Goal: Entertainment & Leisure: Consume media (video, audio)

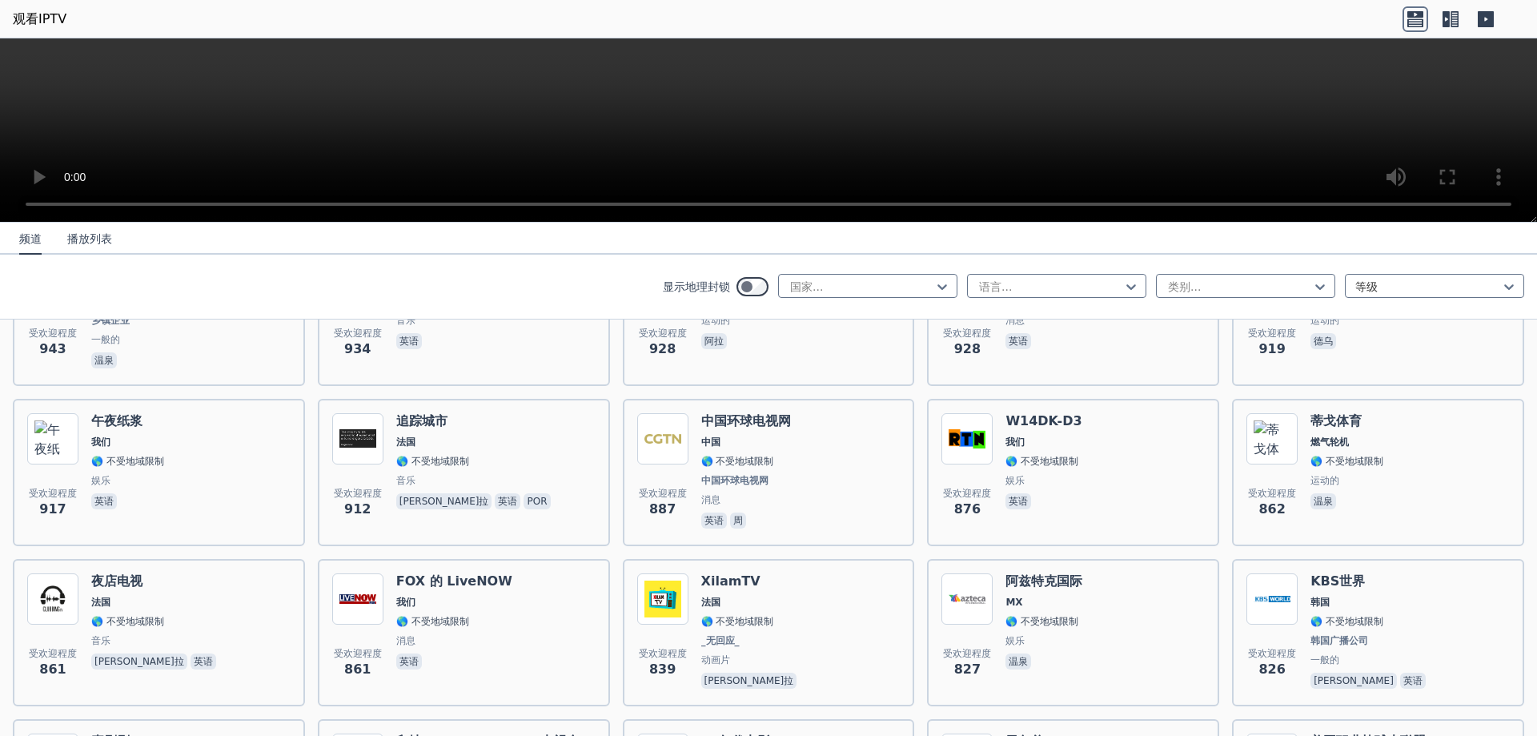
scroll to position [2710, 0]
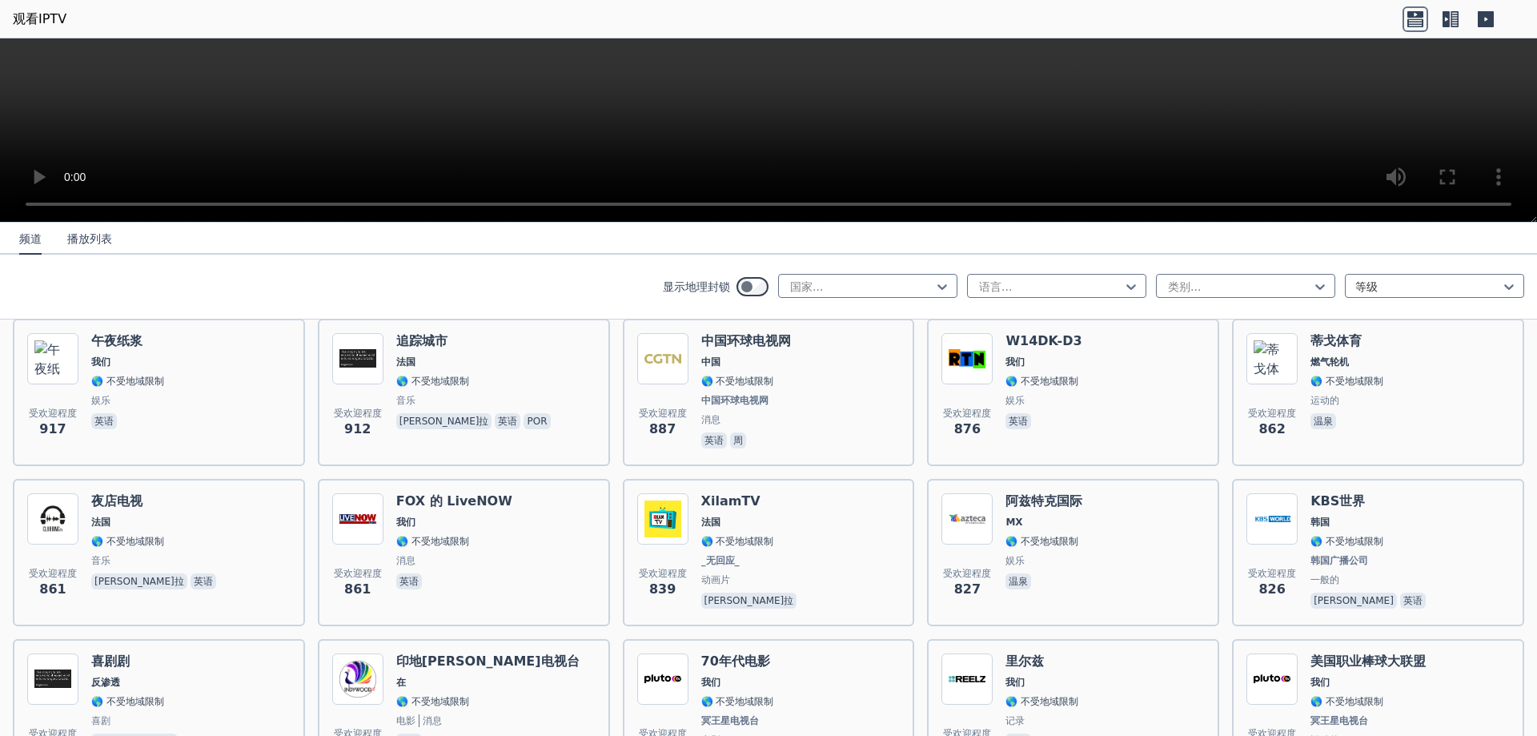
click at [1268, 546] on div "受欢迎程度 826" at bounding box center [1272, 552] width 51 height 119
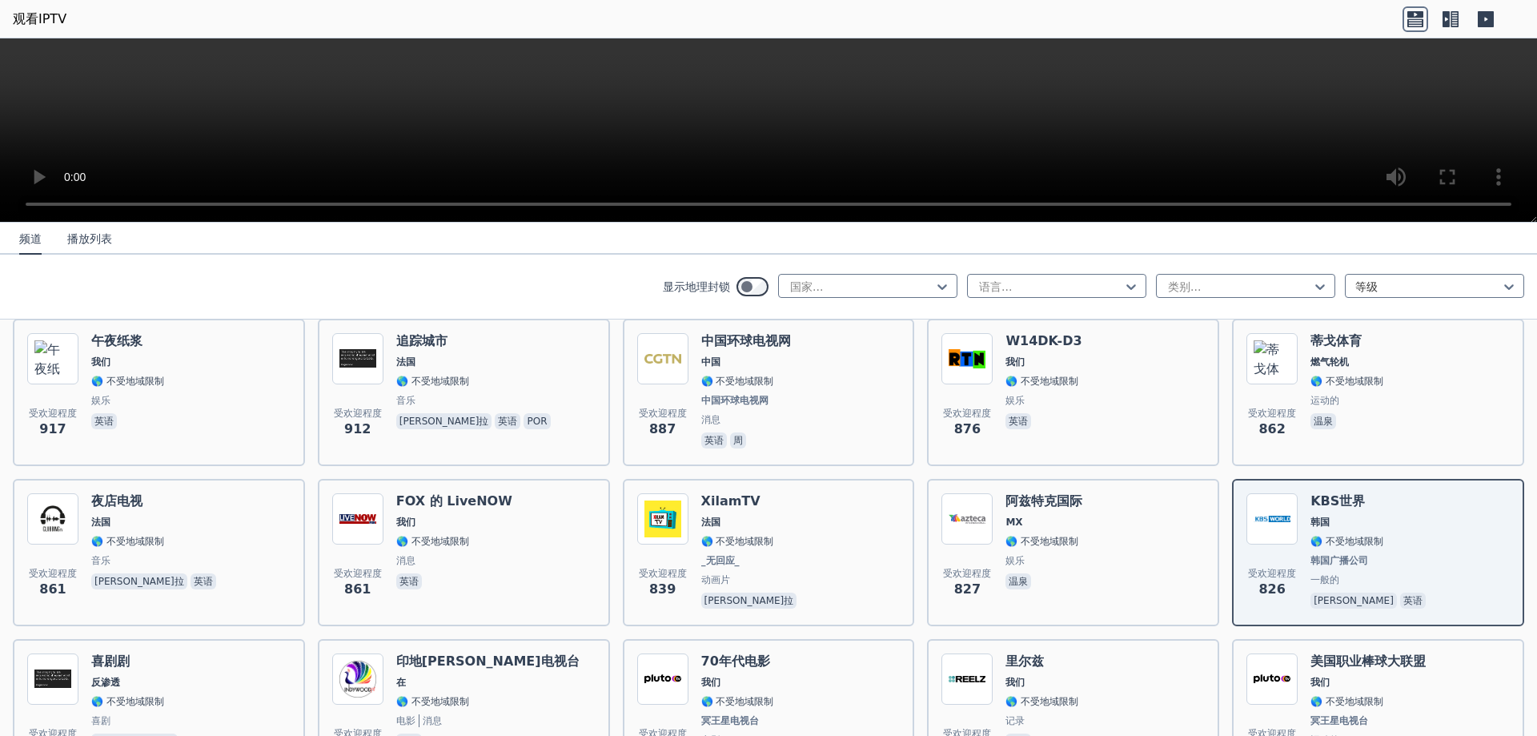
click at [1268, 546] on div "受欢迎程度 826" at bounding box center [1272, 552] width 51 height 119
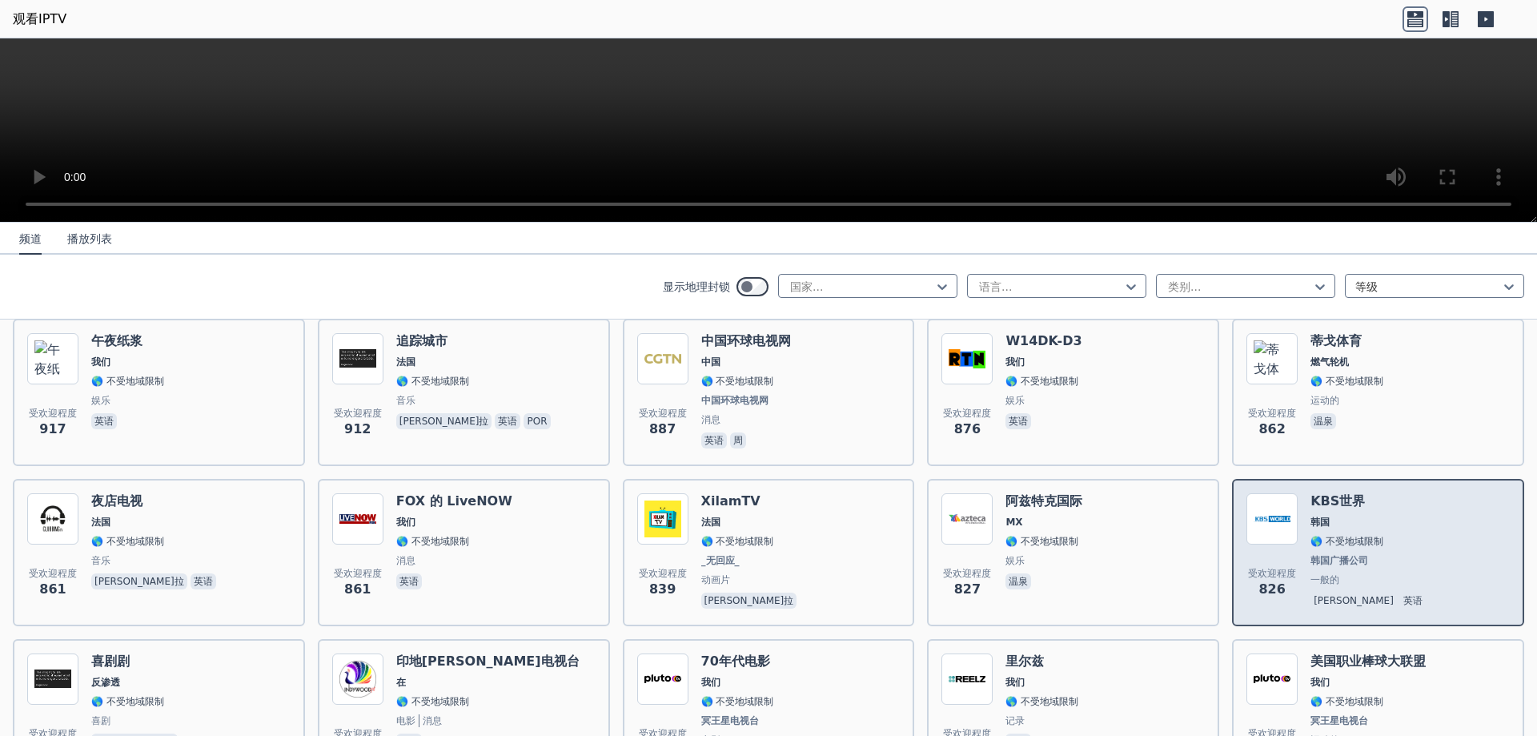
click at [1336, 508] on font "KBS世界" at bounding box center [1338, 500] width 54 height 15
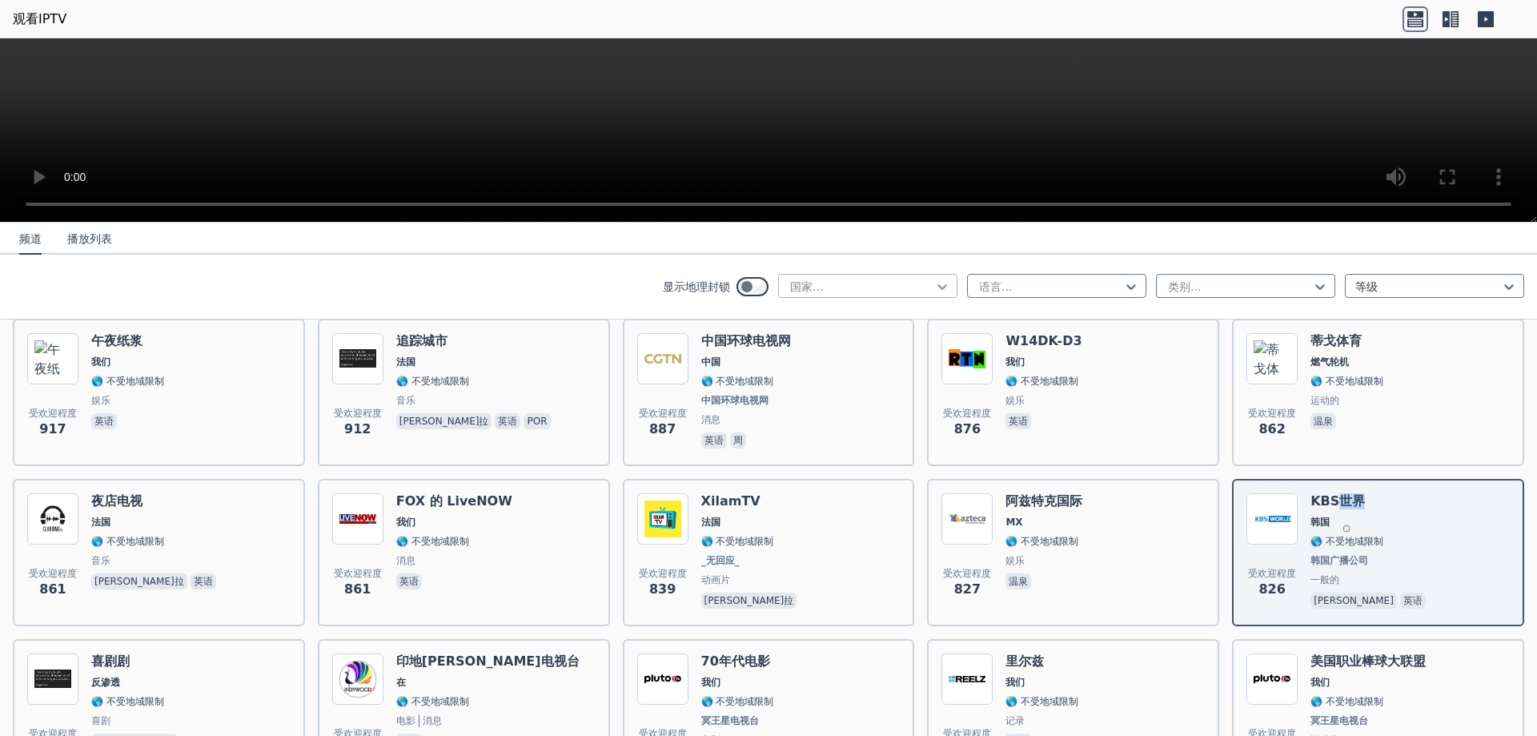
click at [936, 293] on icon at bounding box center [942, 287] width 16 height 16
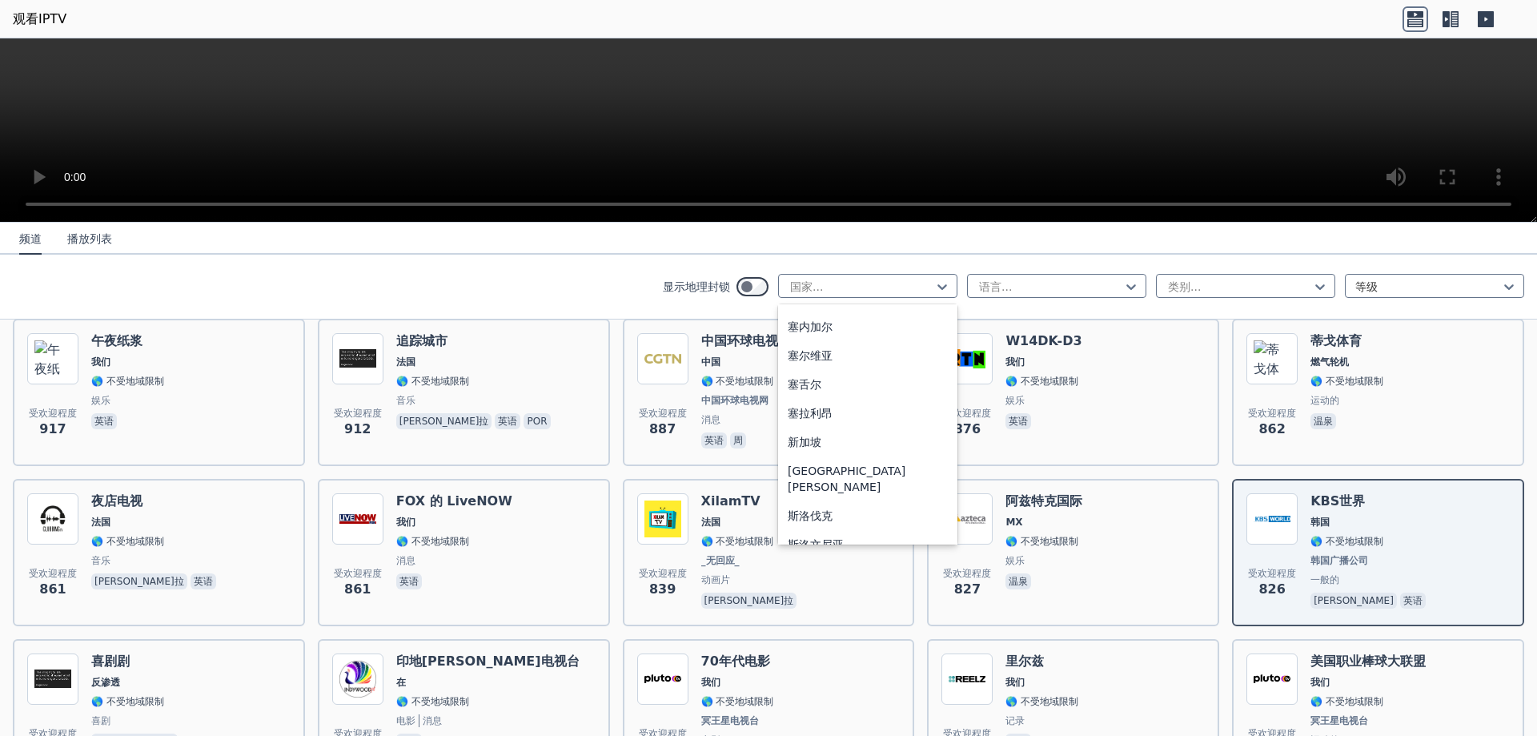
scroll to position [4781, 0]
click at [832, 593] on div "韩国" at bounding box center [867, 607] width 179 height 29
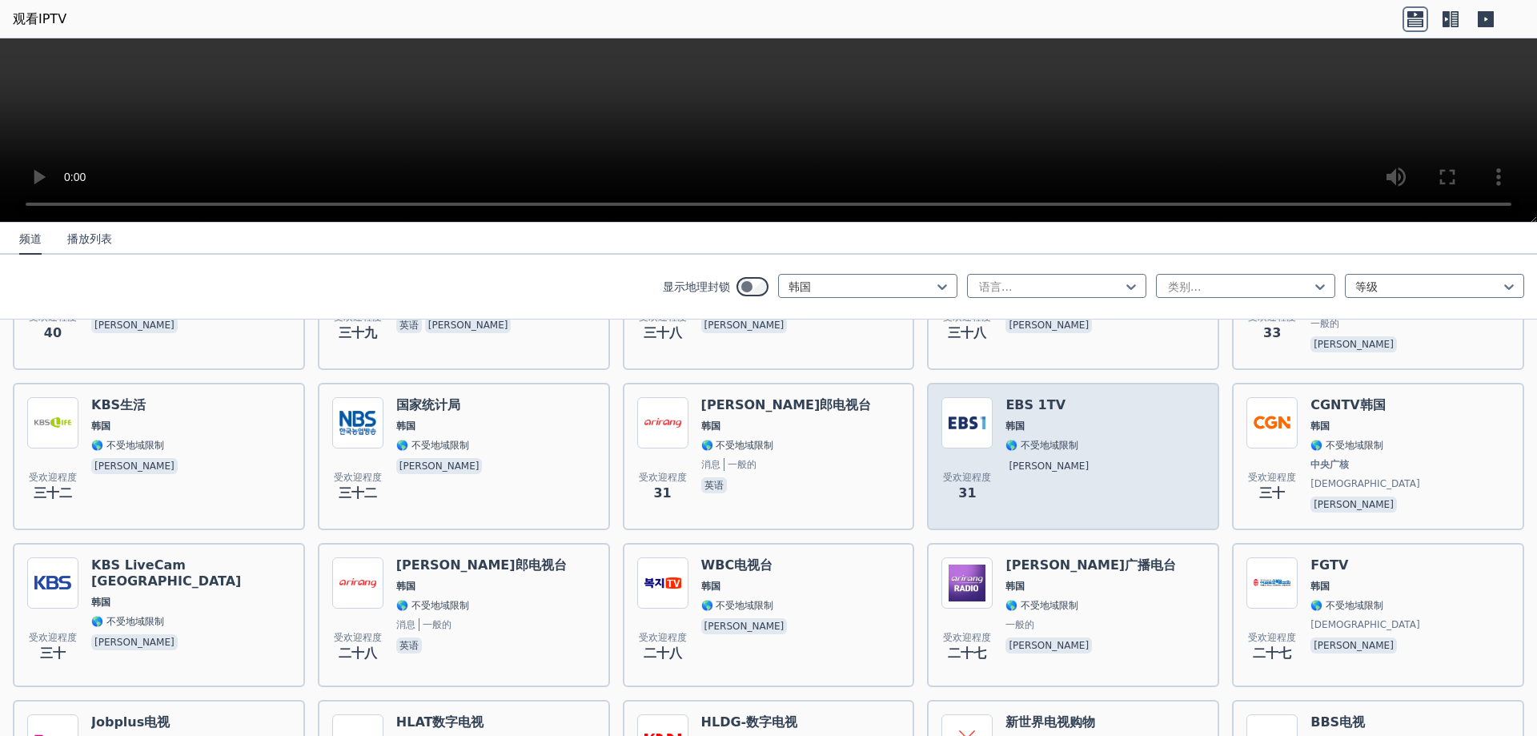
scroll to position [669, 0]
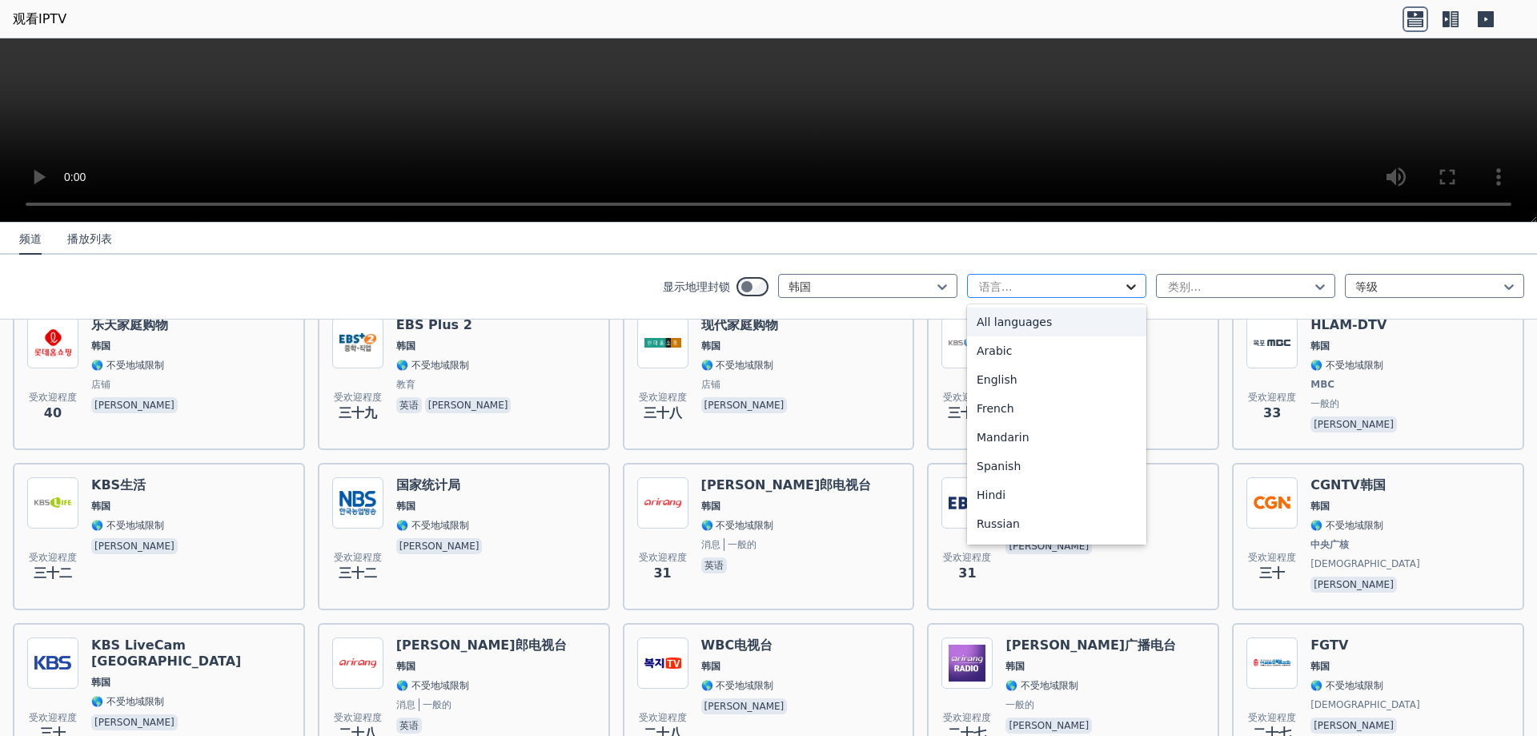
click at [1127, 288] on icon at bounding box center [1132, 287] width 10 height 6
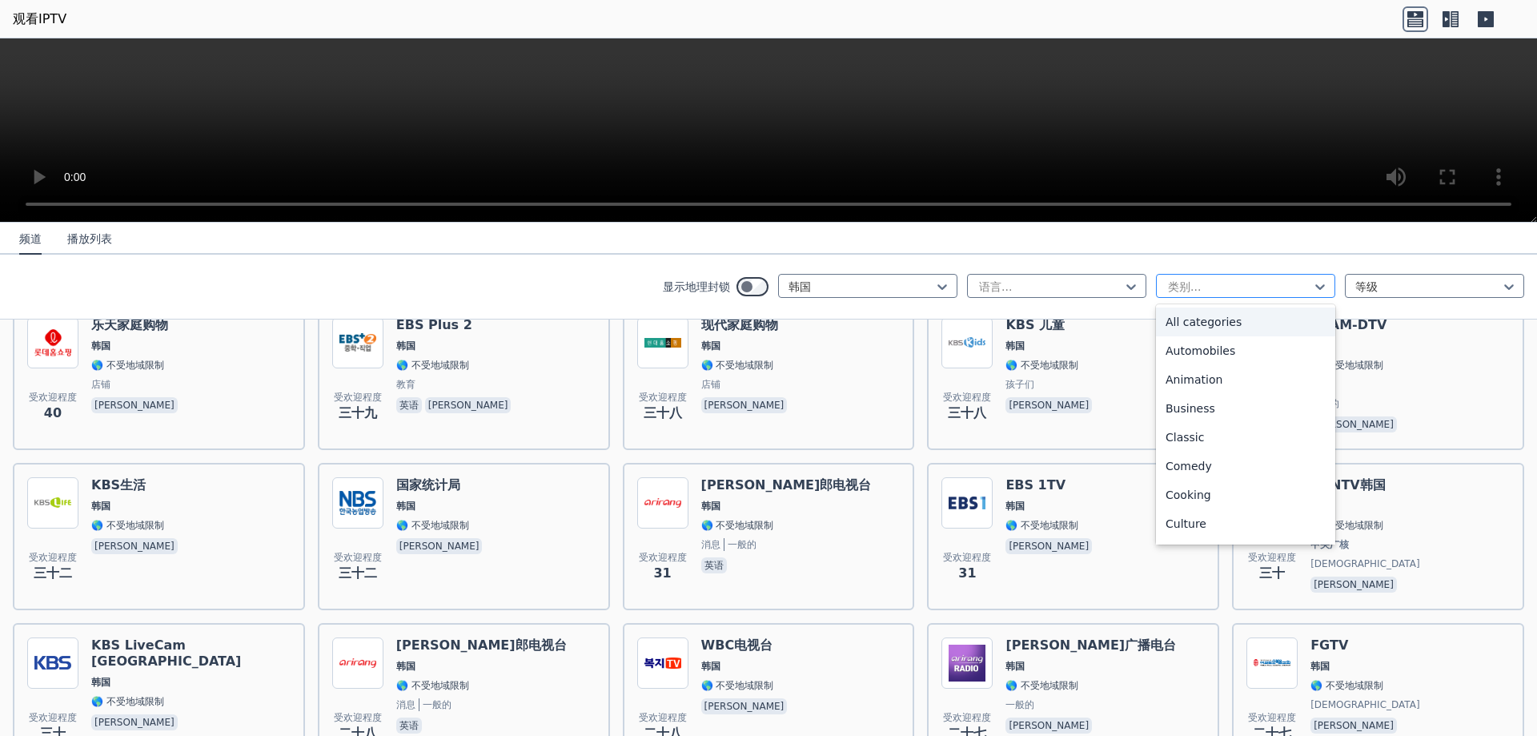
click at [1271, 285] on div at bounding box center [1240, 287] width 146 height 16
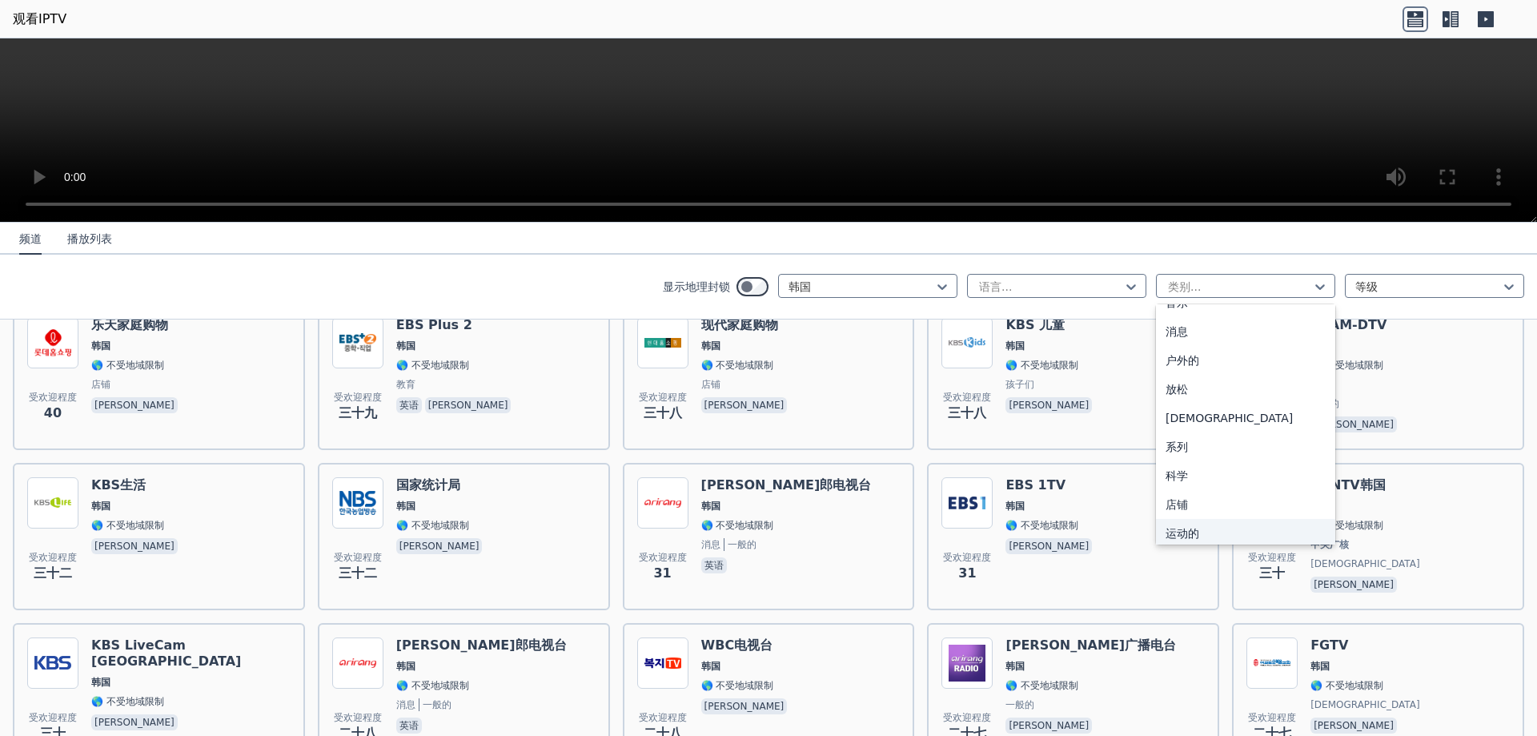
scroll to position [545, 0]
click at [1417, 288] on div at bounding box center [1429, 287] width 146 height 16
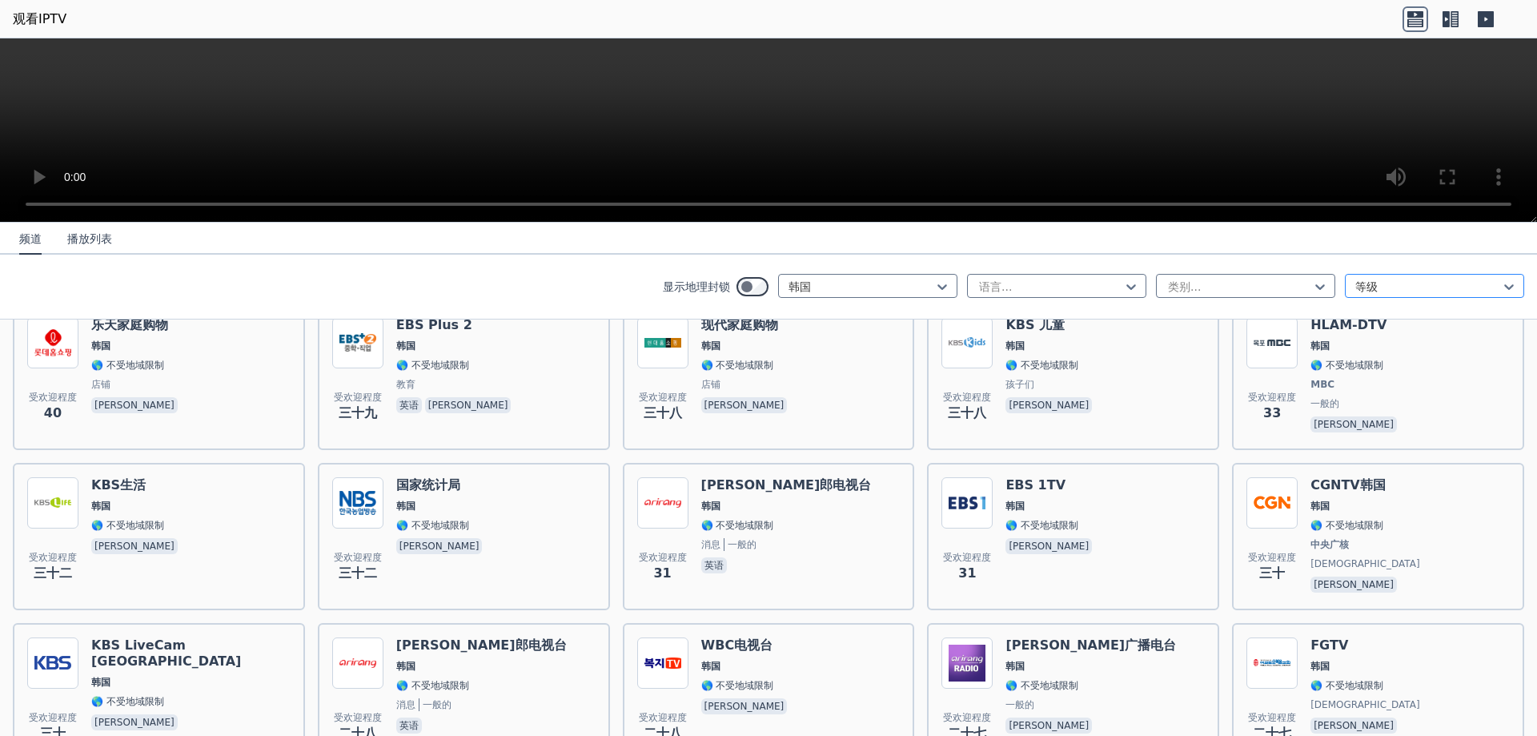
click at [1417, 288] on div at bounding box center [1429, 287] width 146 height 16
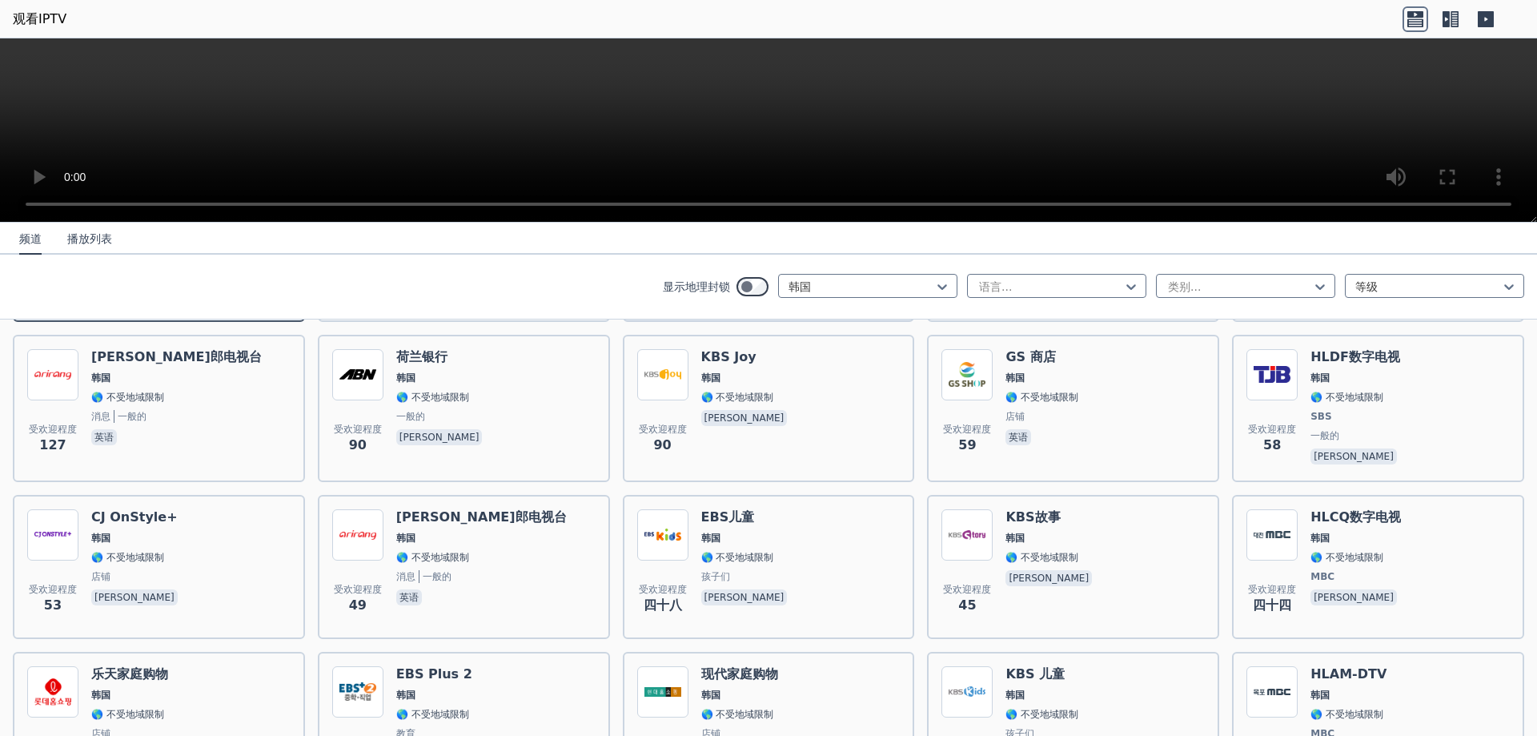
scroll to position [400, 0]
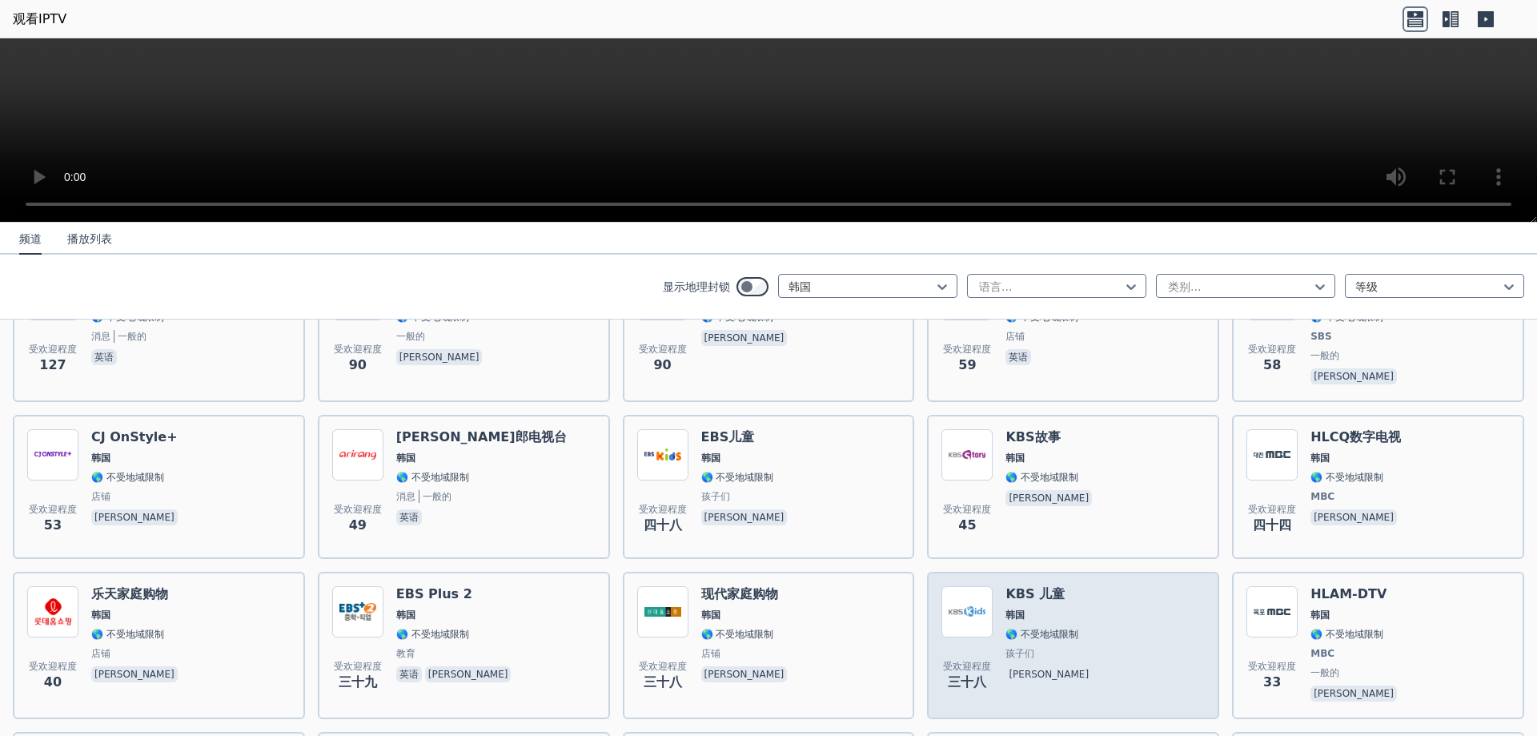
click at [991, 592] on div "受欢迎程度 三十八 KBS 儿童 韩国 🌎 不受地域限制 孩子们 [PERSON_NAME]" at bounding box center [1073, 645] width 263 height 119
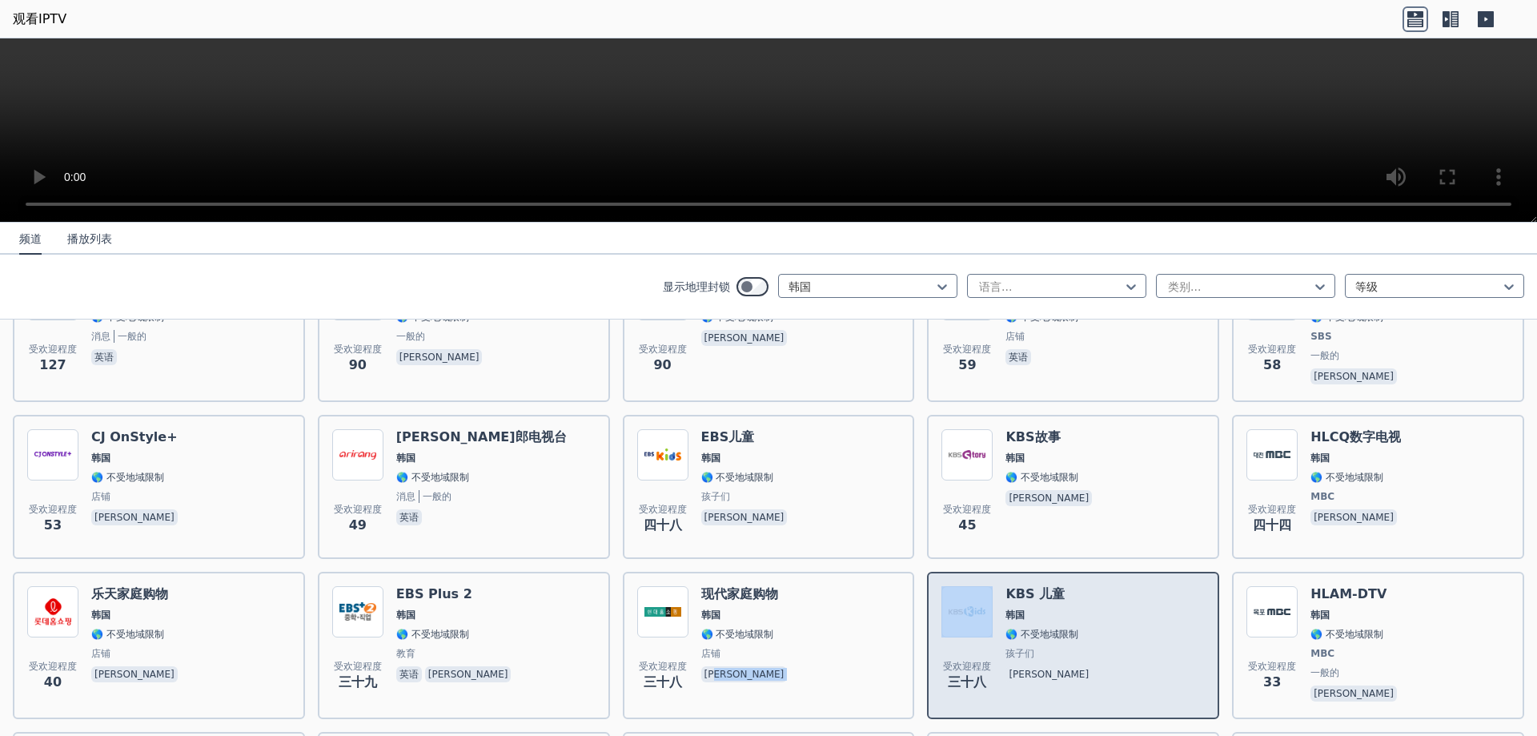
click at [991, 592] on div "受欢迎程度 三十八 KBS 儿童 韩国 🌎 不受地域限制 孩子们 [PERSON_NAME]" at bounding box center [1073, 645] width 263 height 119
click at [1030, 593] on font "KBS 儿童" at bounding box center [1035, 593] width 59 height 15
click at [1031, 593] on font "KBS 儿童" at bounding box center [1035, 593] width 59 height 15
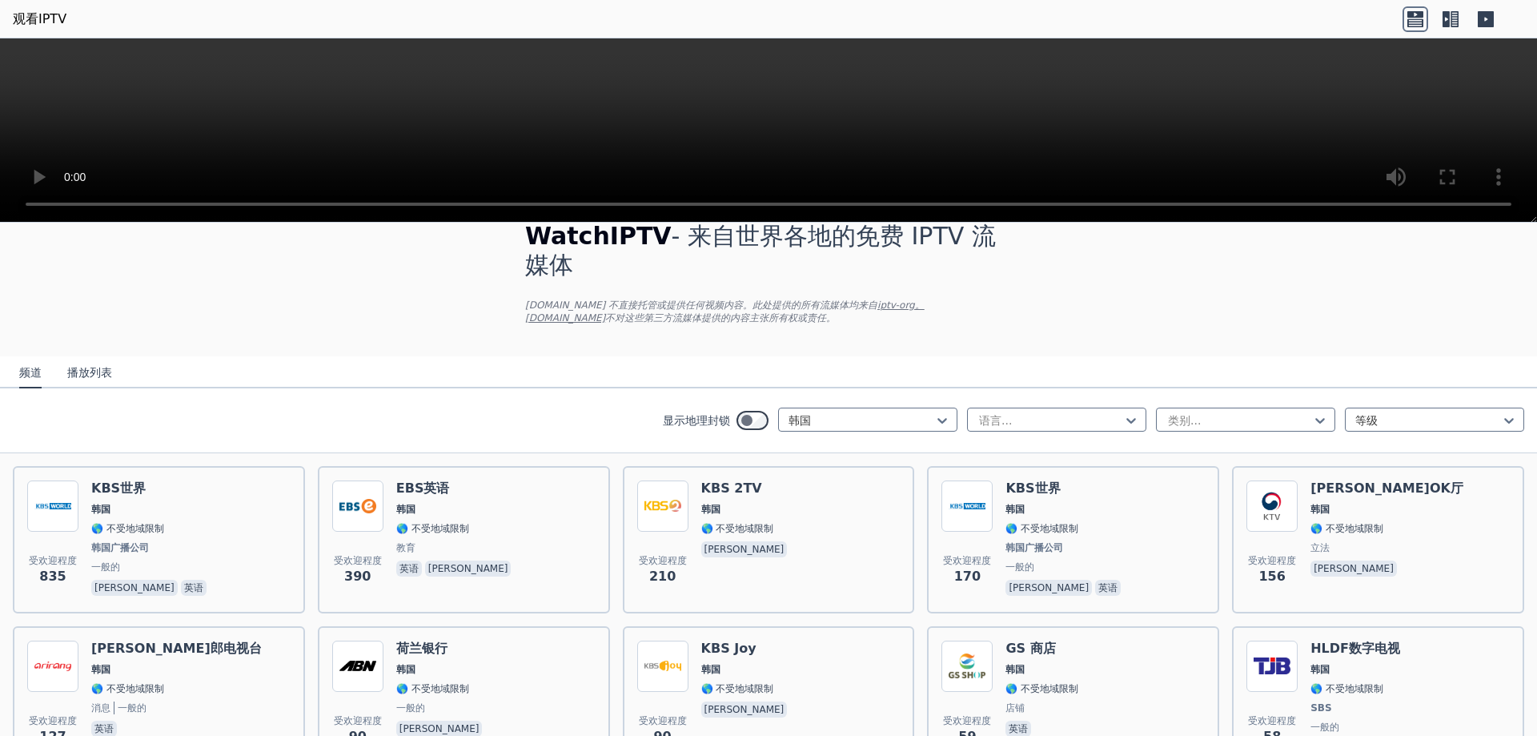
scroll to position [0, 0]
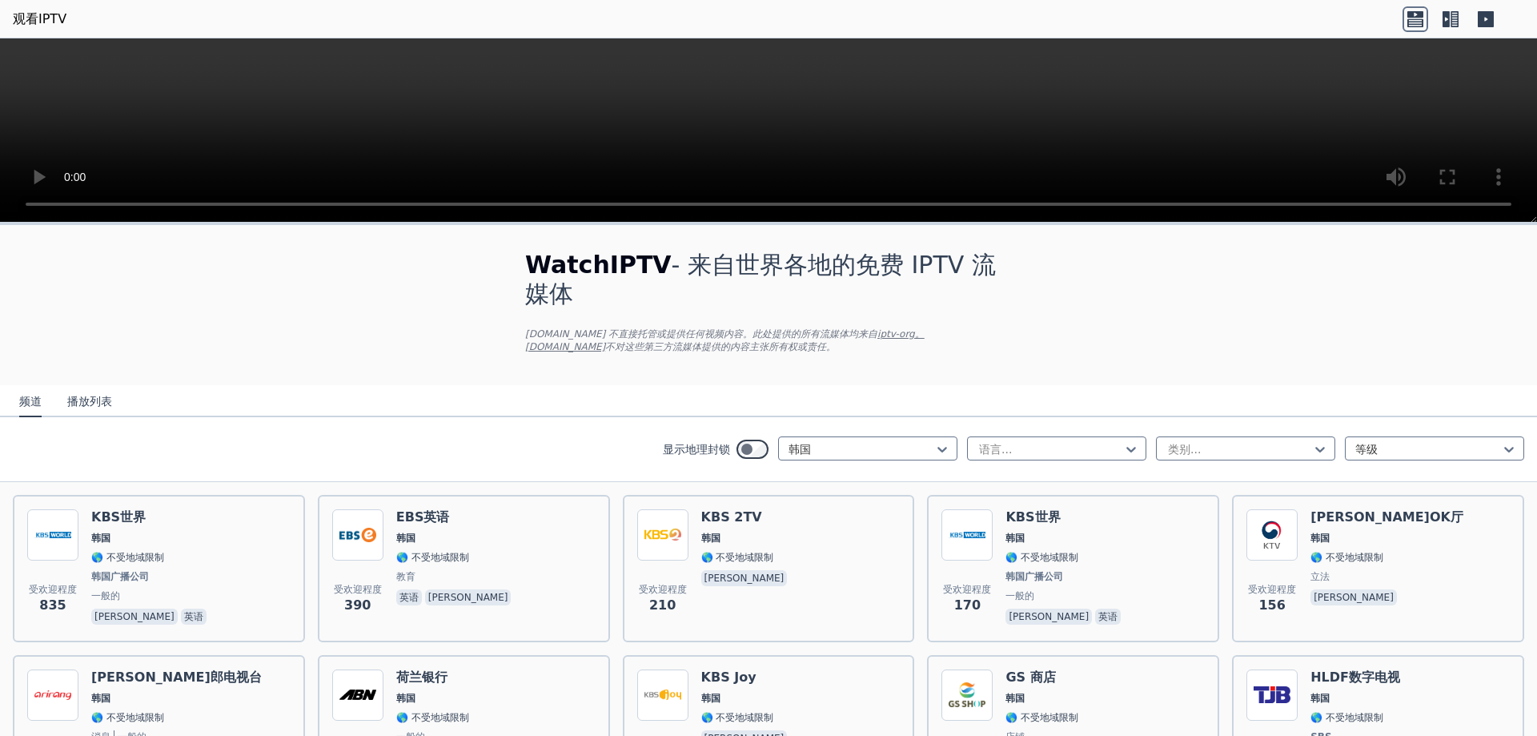
click at [90, 402] on font "播放列表" at bounding box center [89, 401] width 45 height 13
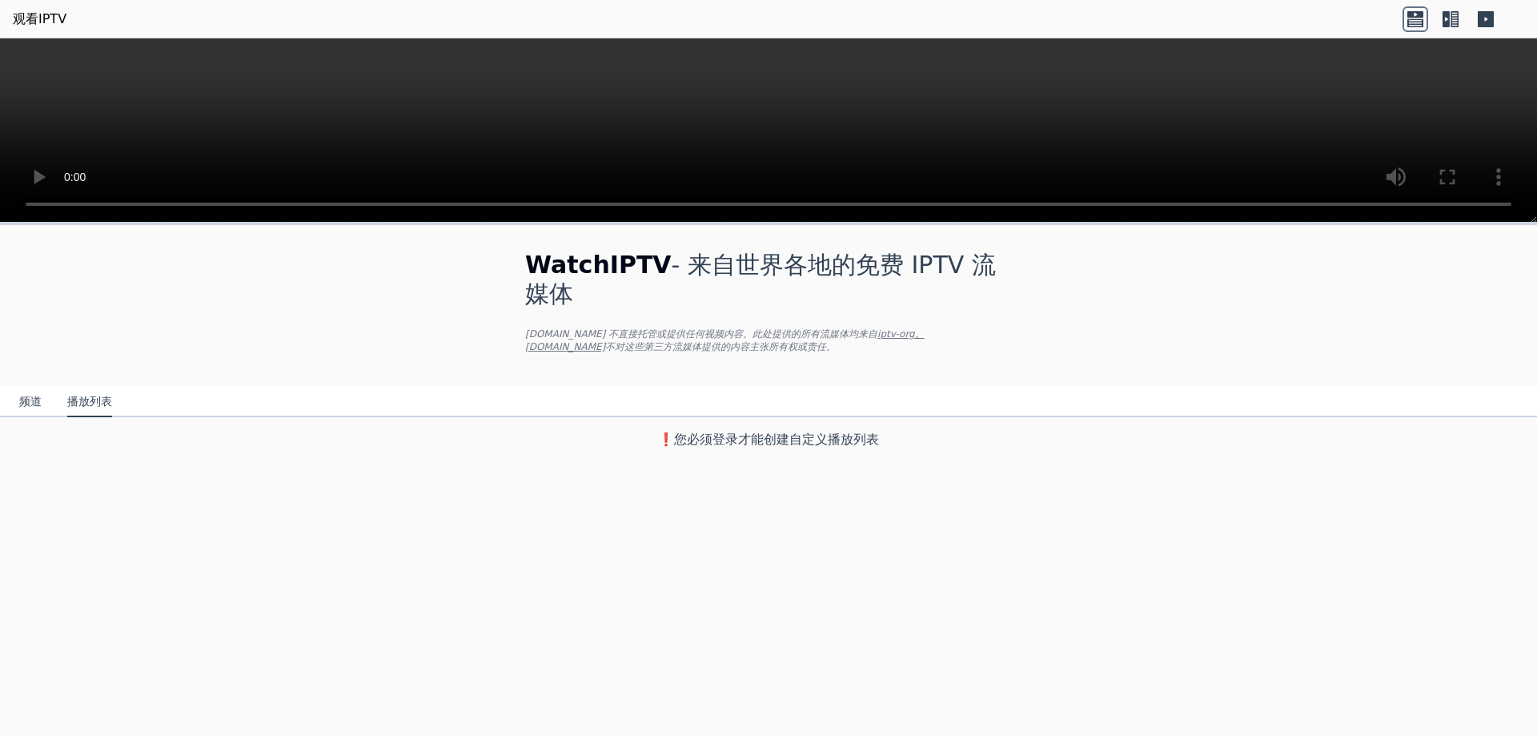
drag, startPoint x: 31, startPoint y: 406, endPoint x: 33, endPoint y: 396, distance: 9.7
click at [32, 406] on font "频道" at bounding box center [30, 401] width 22 height 13
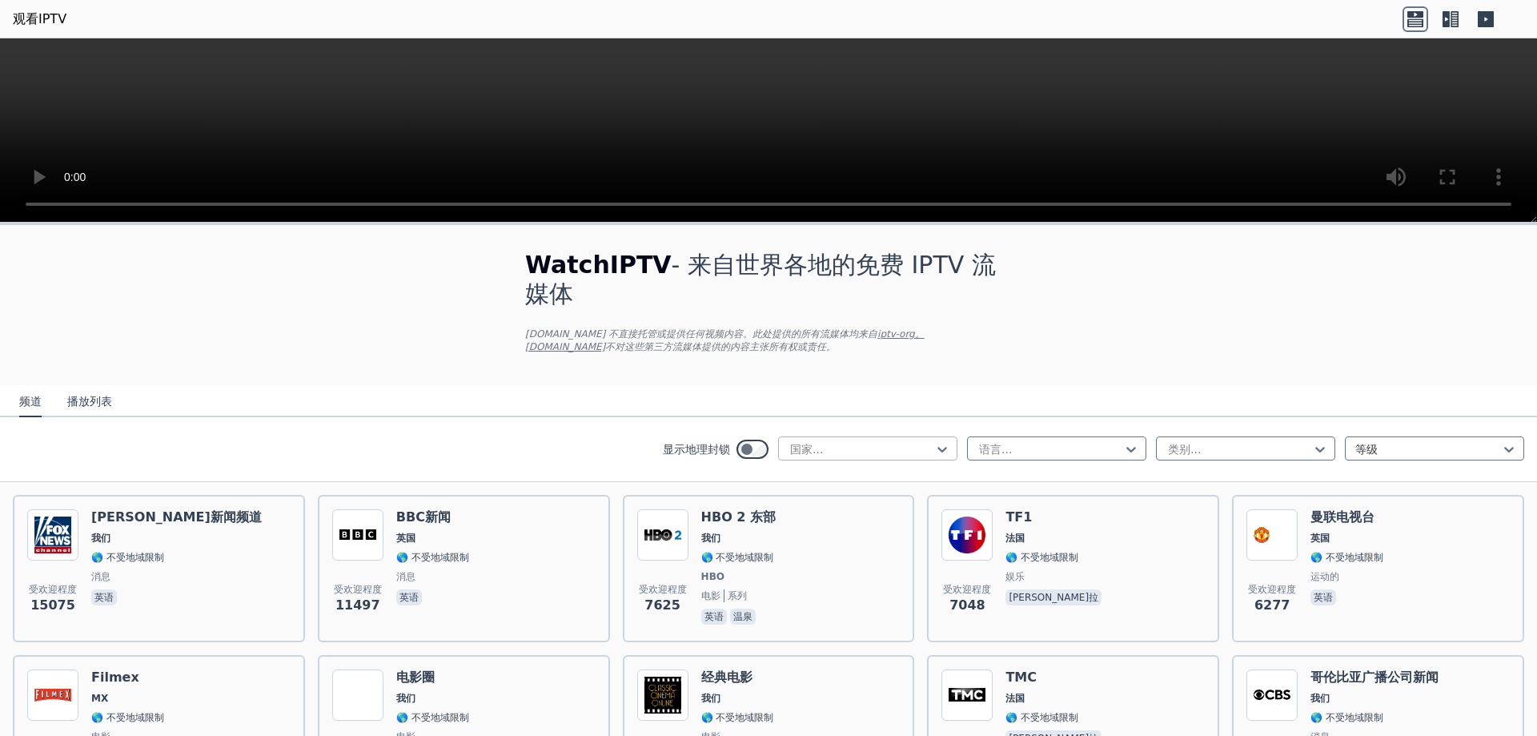
click at [891, 455] on div at bounding box center [862, 449] width 146 height 16
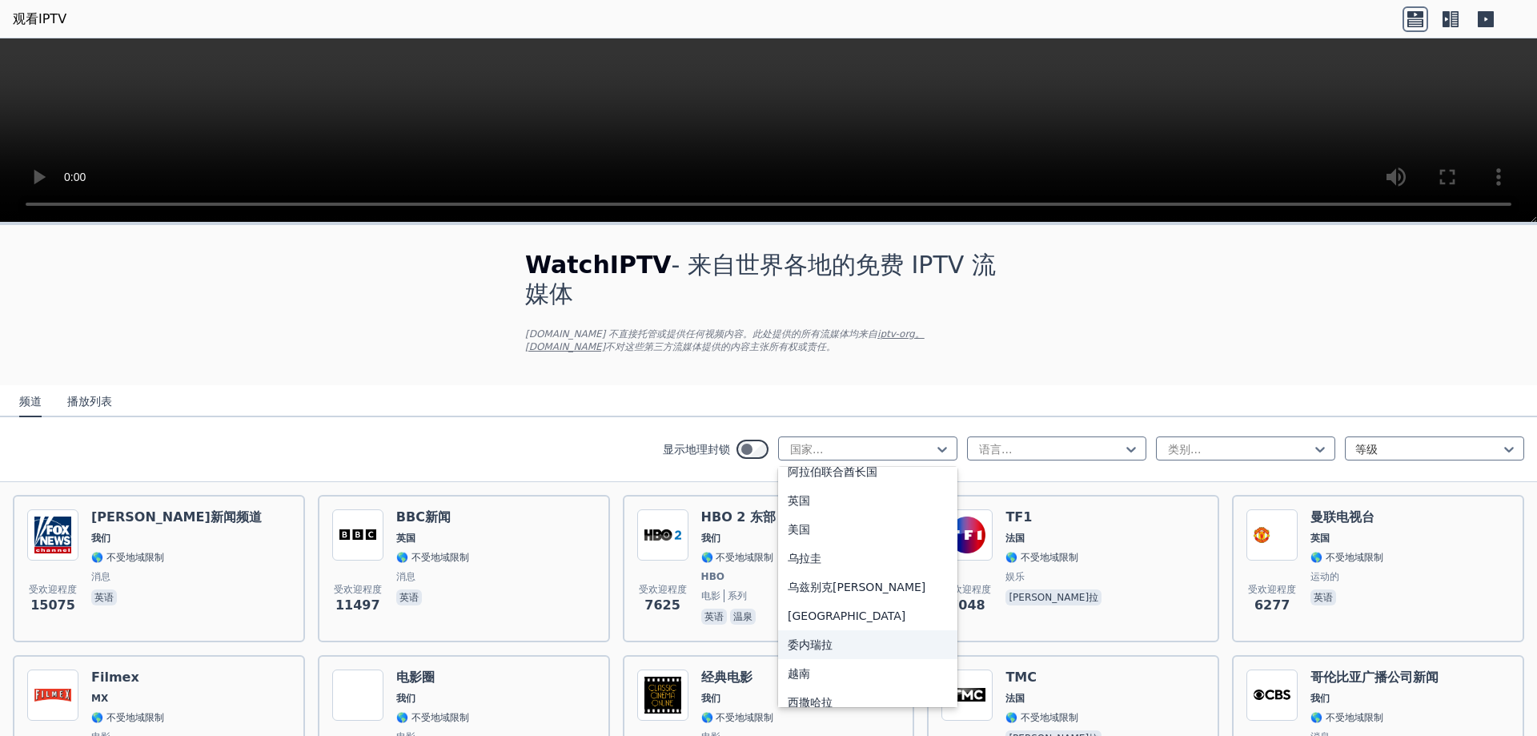
scroll to position [5704, 0]
